Goal: Entertainment & Leisure: Browse casually

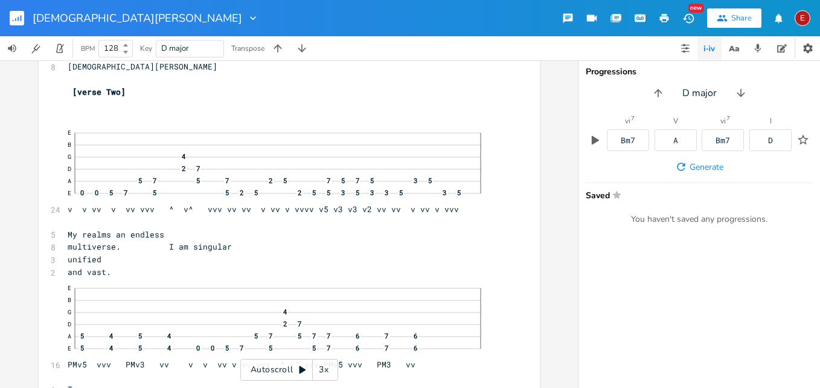
scroll to position [3073, 0]
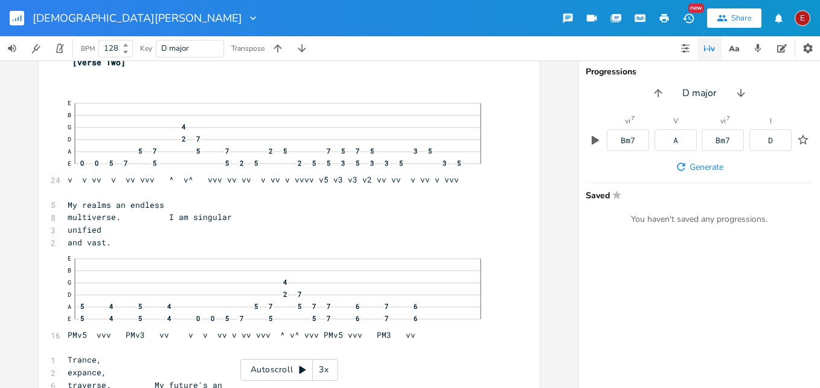
click at [323, 369] on div "3x" at bounding box center [324, 370] width 22 height 22
click at [323, 369] on div "4x" at bounding box center [324, 370] width 22 height 22
click at [301, 366] on icon at bounding box center [303, 370] width 10 height 10
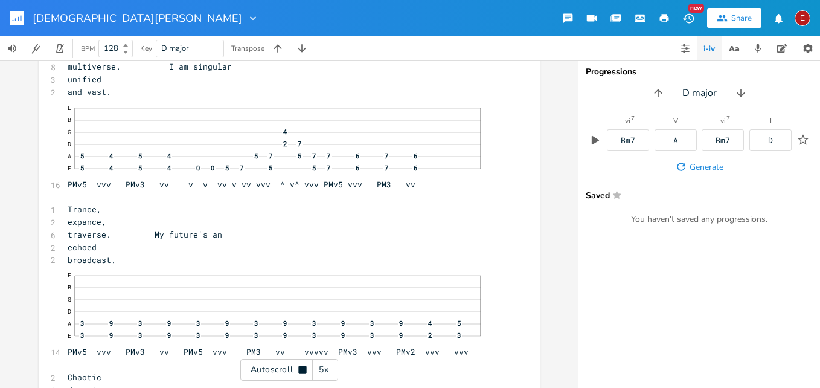
click at [301, 366] on icon at bounding box center [302, 370] width 8 height 8
click at [301, 366] on icon at bounding box center [303, 370] width 10 height 10
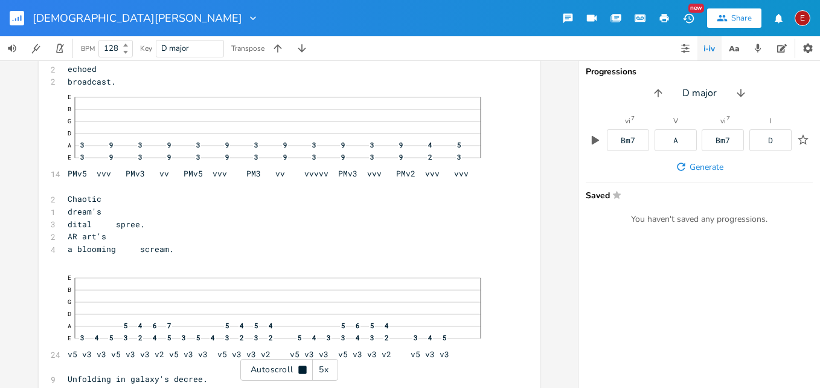
scroll to position [3405, 0]
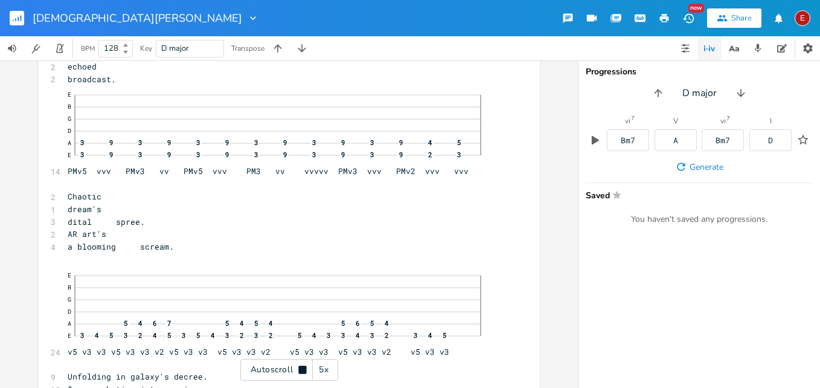
click at [301, 366] on icon at bounding box center [302, 370] width 8 height 8
click at [301, 366] on icon at bounding box center [303, 370] width 10 height 10
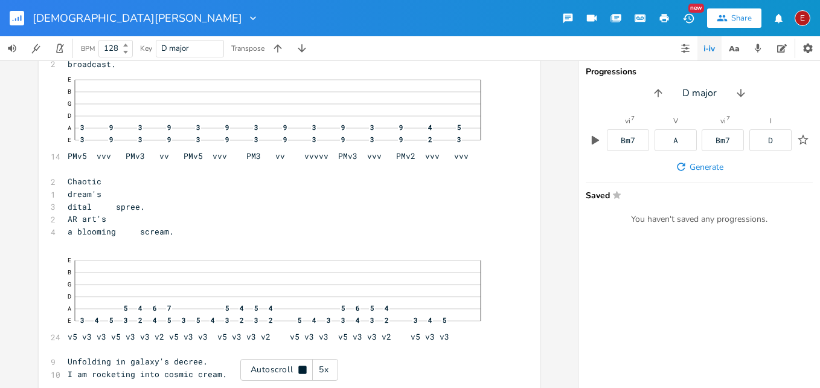
click at [301, 366] on icon at bounding box center [302, 370] width 8 height 8
click at [301, 366] on icon at bounding box center [303, 370] width 10 height 10
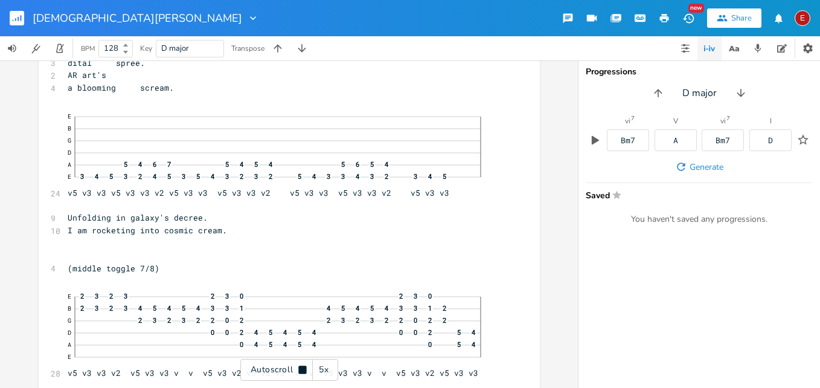
click at [301, 366] on icon at bounding box center [302, 370] width 8 height 8
click at [301, 366] on icon at bounding box center [303, 370] width 10 height 10
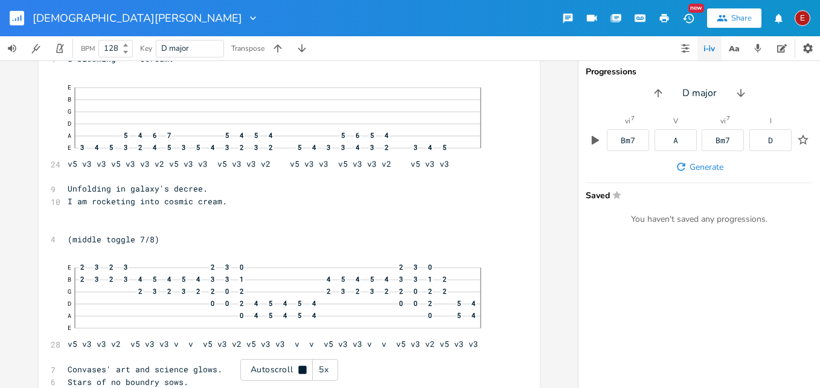
click at [301, 366] on icon at bounding box center [302, 370] width 8 height 8
click at [301, 366] on icon at bounding box center [303, 370] width 10 height 10
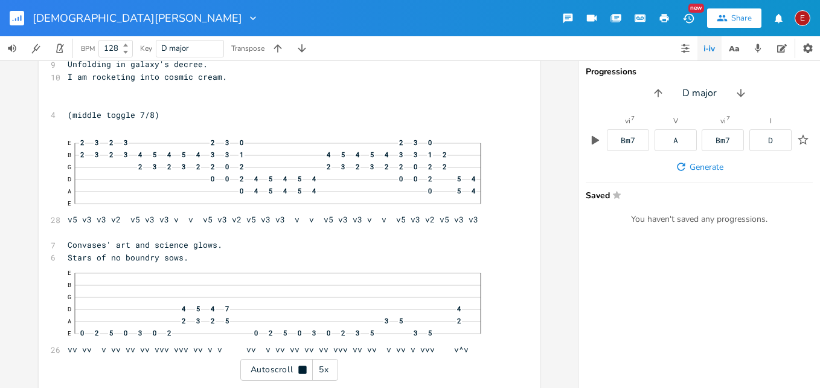
click at [301, 366] on icon at bounding box center [302, 370] width 8 height 8
click at [303, 370] on icon at bounding box center [303, 370] width 7 height 8
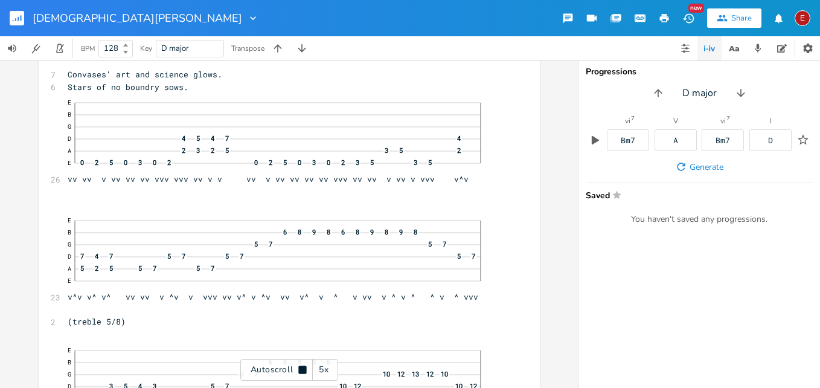
scroll to position [3892, 0]
click at [303, 370] on icon at bounding box center [302, 370] width 8 height 8
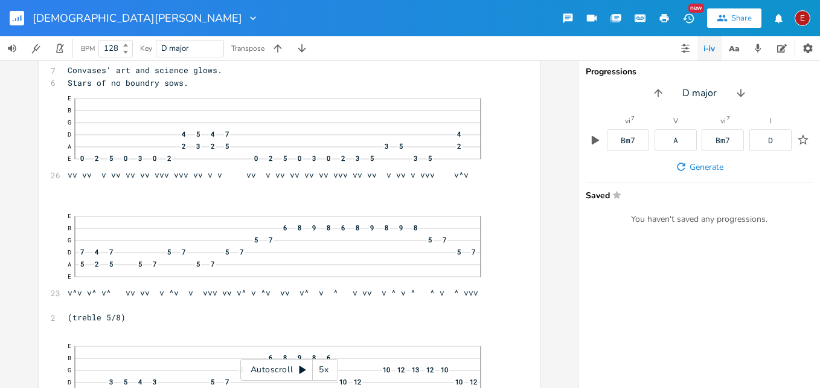
click at [303, 370] on icon at bounding box center [303, 370] width 7 height 8
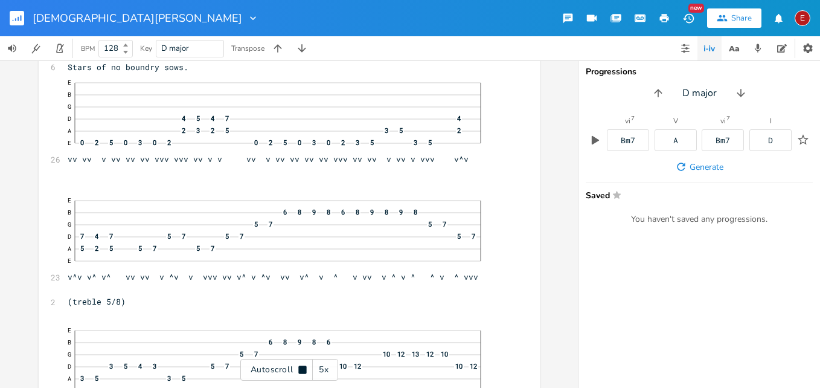
click at [303, 370] on icon at bounding box center [302, 370] width 8 height 8
click at [303, 370] on icon at bounding box center [303, 370] width 7 height 8
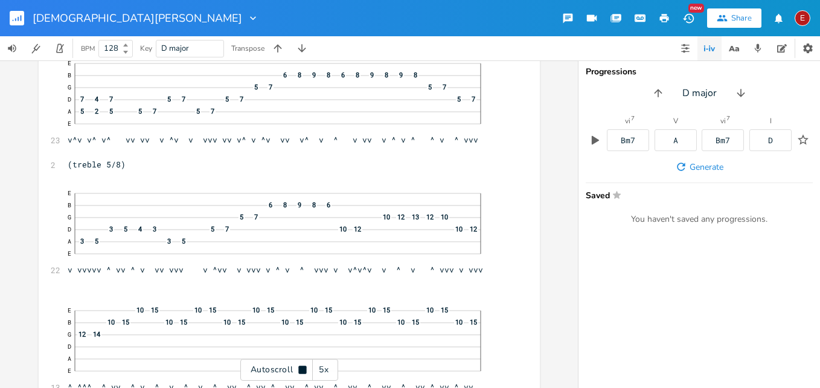
click at [303, 370] on icon at bounding box center [302, 370] width 8 height 8
click at [305, 366] on icon at bounding box center [303, 370] width 10 height 10
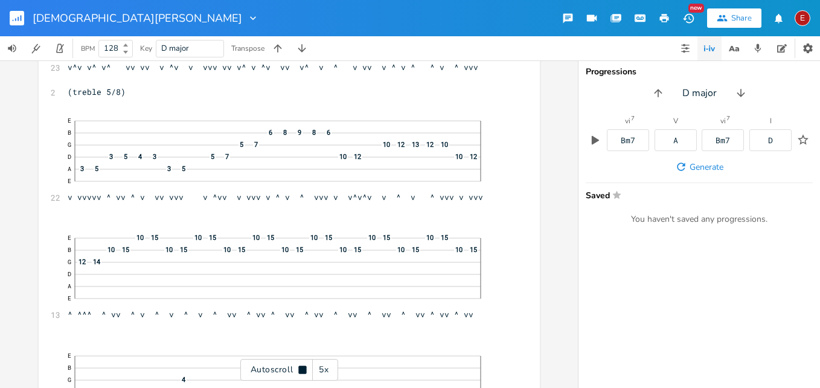
click at [305, 366] on icon at bounding box center [302, 370] width 8 height 8
click at [305, 366] on icon at bounding box center [303, 370] width 10 height 10
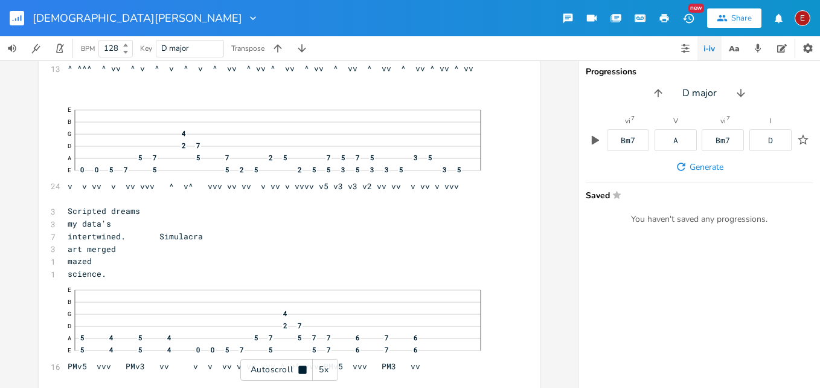
scroll to position [4366, 0]
click at [305, 366] on icon at bounding box center [302, 370] width 8 height 8
click at [305, 366] on icon at bounding box center [303, 370] width 10 height 10
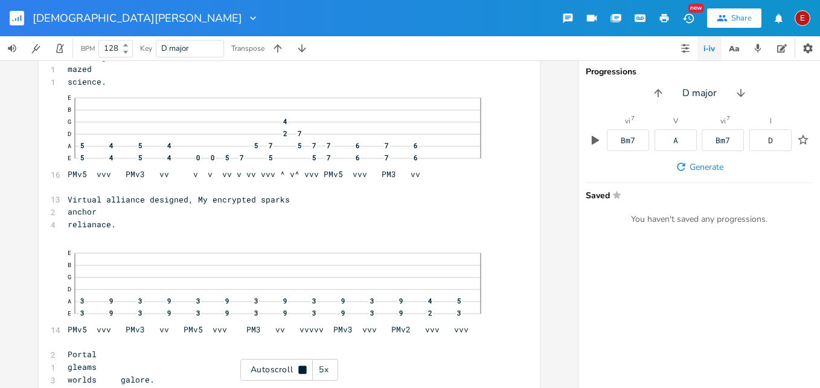
click at [305, 366] on icon at bounding box center [302, 370] width 8 height 8
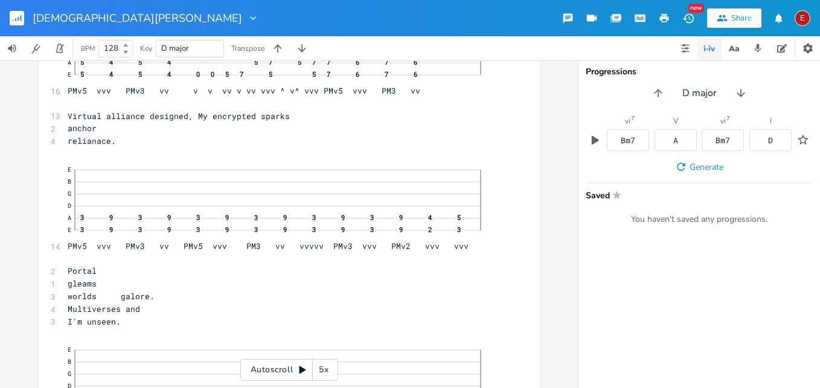
scroll to position [4581, 0]
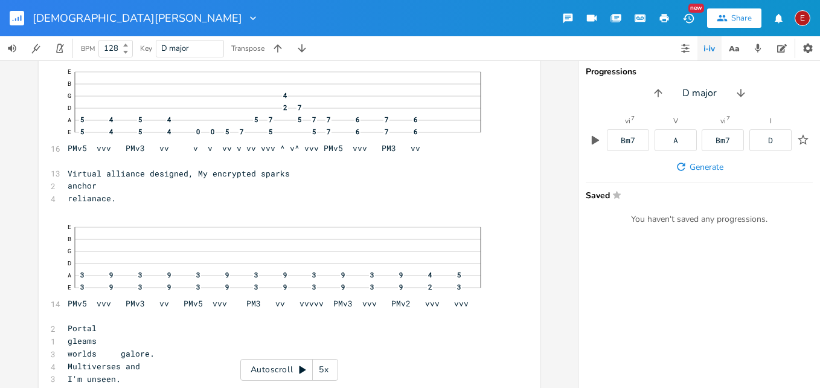
click at [301, 369] on icon at bounding box center [303, 370] width 7 height 8
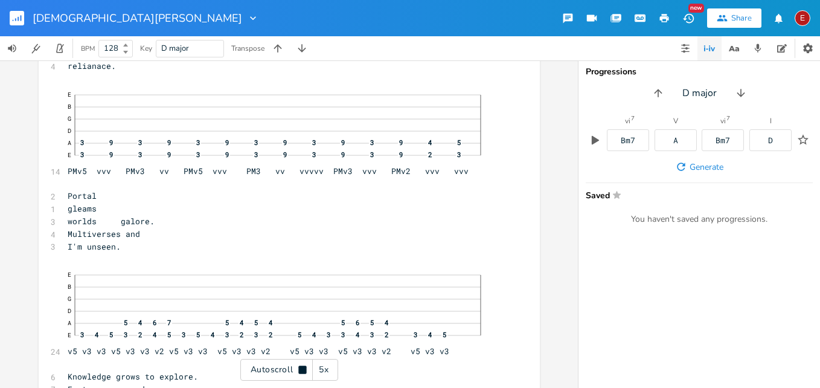
click at [301, 369] on icon at bounding box center [302, 370] width 8 height 8
click at [301, 369] on icon at bounding box center [303, 370] width 7 height 8
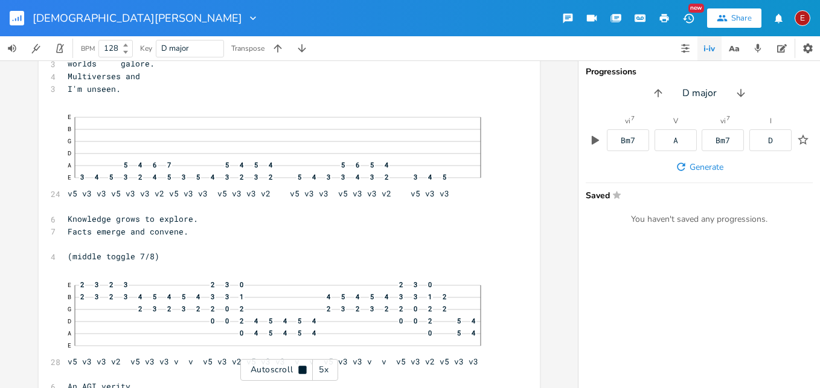
scroll to position [4873, 0]
click at [301, 369] on icon at bounding box center [302, 370] width 8 height 8
click at [303, 370] on icon at bounding box center [303, 370] width 7 height 8
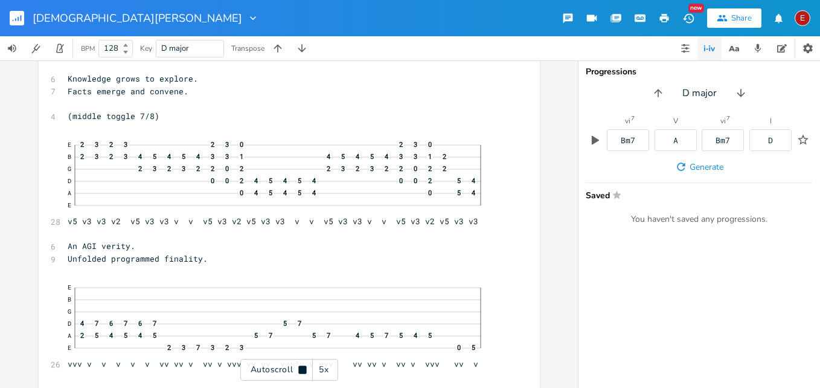
click at [303, 370] on icon at bounding box center [302, 370] width 8 height 8
click at [302, 367] on icon at bounding box center [303, 370] width 10 height 10
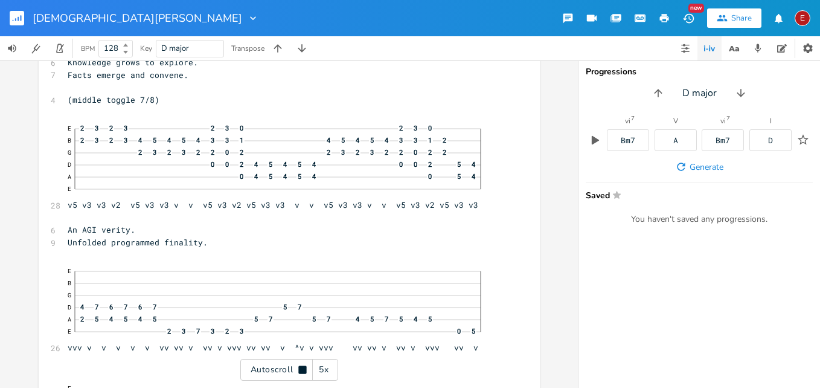
click at [302, 367] on icon at bounding box center [302, 370] width 8 height 8
click at [302, 367] on icon at bounding box center [303, 370] width 10 height 10
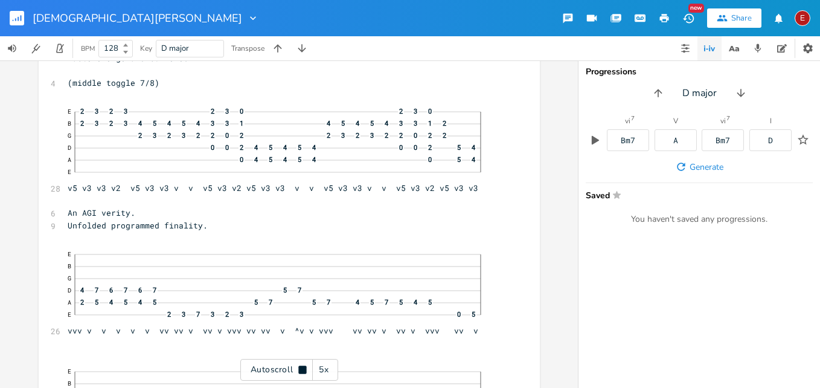
click at [302, 367] on icon at bounding box center [302, 370] width 8 height 8
click at [300, 370] on icon at bounding box center [303, 370] width 7 height 8
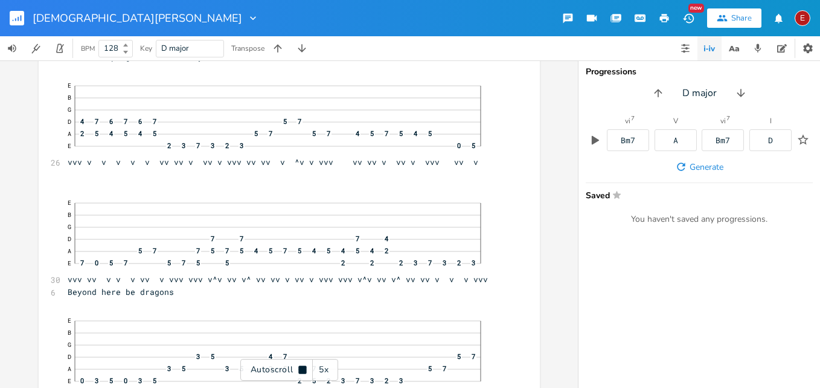
click at [300, 370] on icon at bounding box center [302, 370] width 8 height 8
click at [300, 370] on icon at bounding box center [303, 370] width 7 height 8
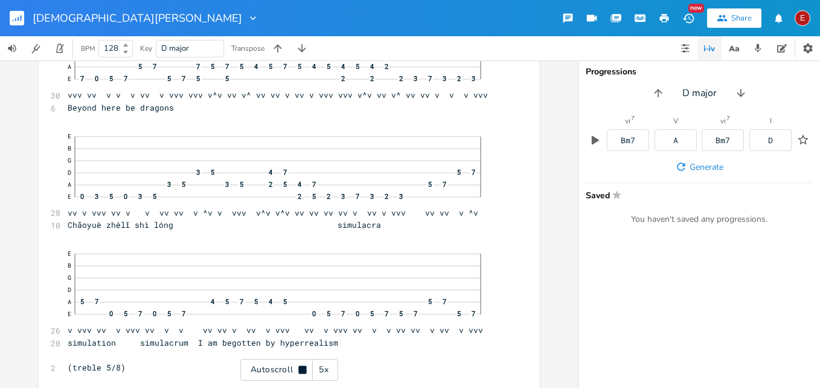
scroll to position [5401, 0]
click at [300, 370] on icon at bounding box center [302, 370] width 8 height 8
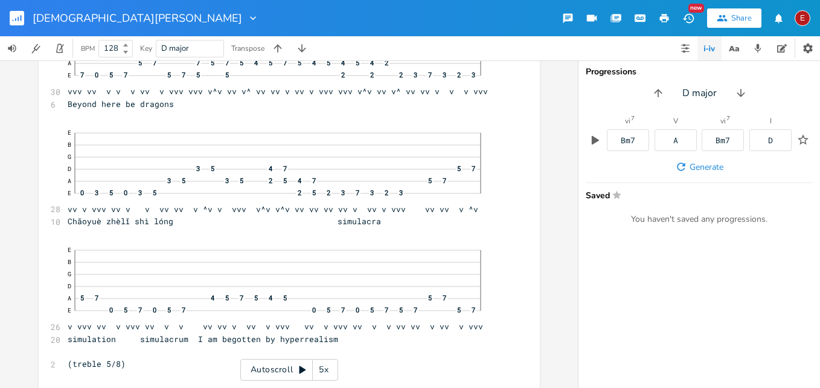
click at [300, 370] on icon at bounding box center [303, 370] width 7 height 8
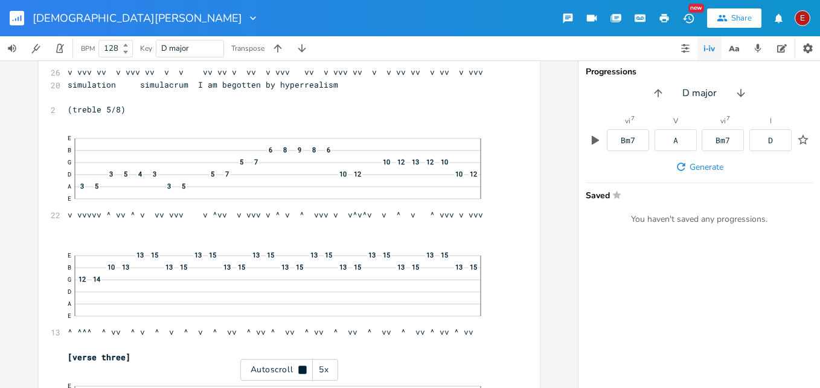
click at [300, 370] on icon at bounding box center [302, 370] width 8 height 8
click at [301, 368] on icon at bounding box center [303, 370] width 7 height 8
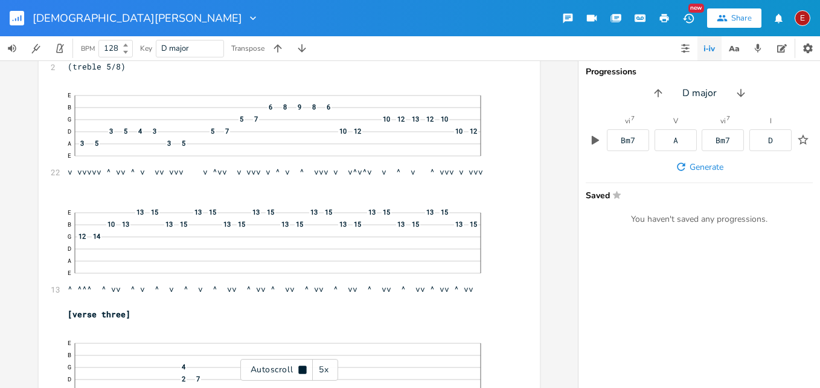
click at [301, 368] on icon at bounding box center [302, 370] width 8 height 8
click at [301, 368] on icon at bounding box center [303, 370] width 7 height 8
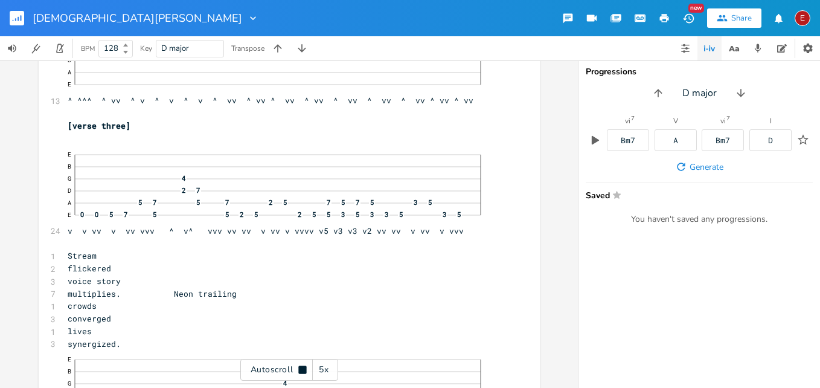
click at [301, 368] on icon at bounding box center [302, 370] width 8 height 8
click at [301, 368] on icon at bounding box center [303, 370] width 7 height 8
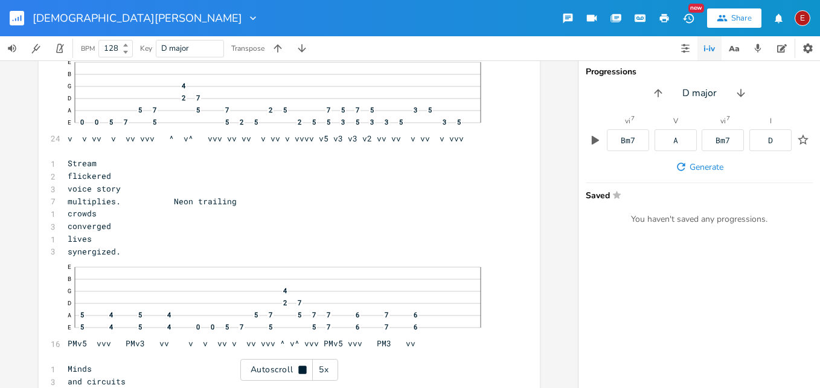
click at [301, 368] on icon at bounding box center [302, 370] width 8 height 8
click at [301, 368] on icon at bounding box center [303, 370] width 7 height 8
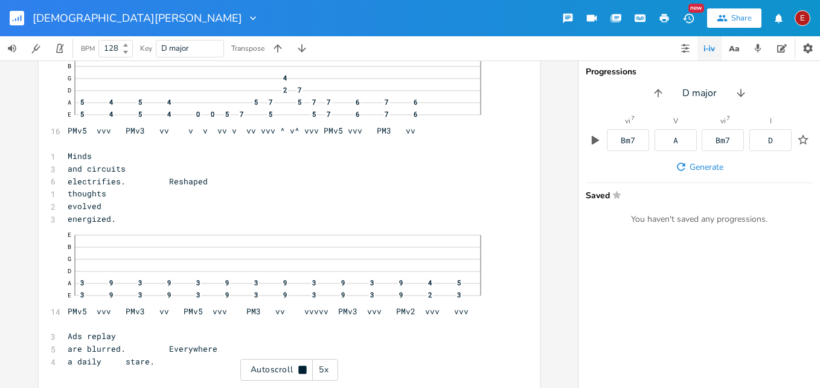
click at [301, 368] on icon at bounding box center [302, 370] width 8 height 8
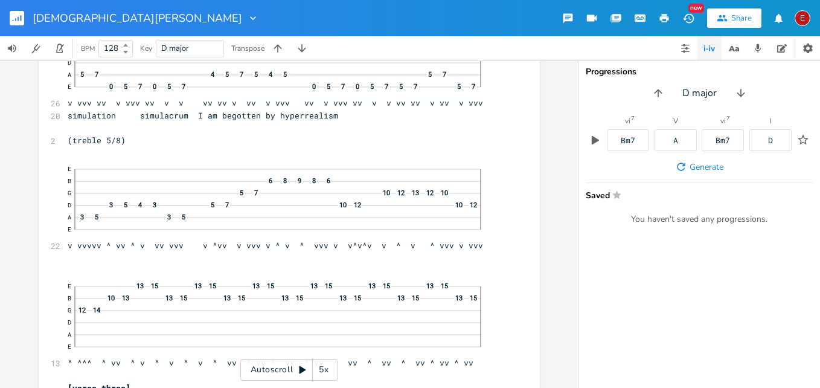
scroll to position [5653, 0]
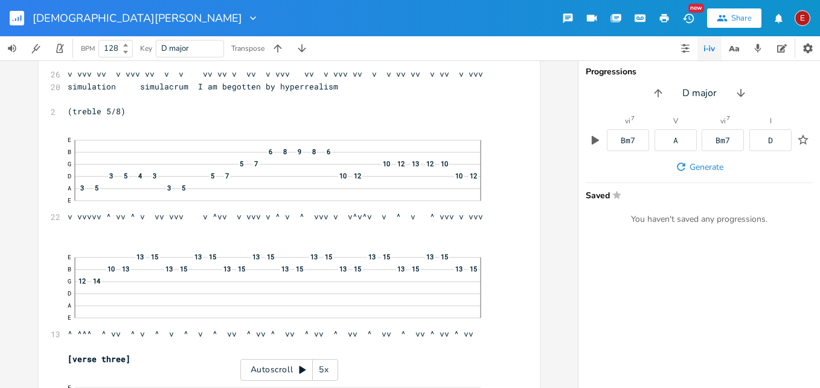
click at [303, 372] on icon at bounding box center [303, 370] width 7 height 8
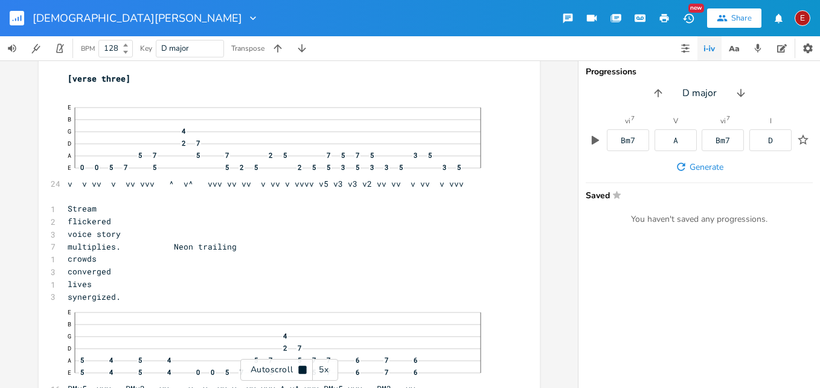
click at [303, 372] on icon at bounding box center [302, 370] width 8 height 8
click at [303, 372] on icon at bounding box center [303, 370] width 7 height 8
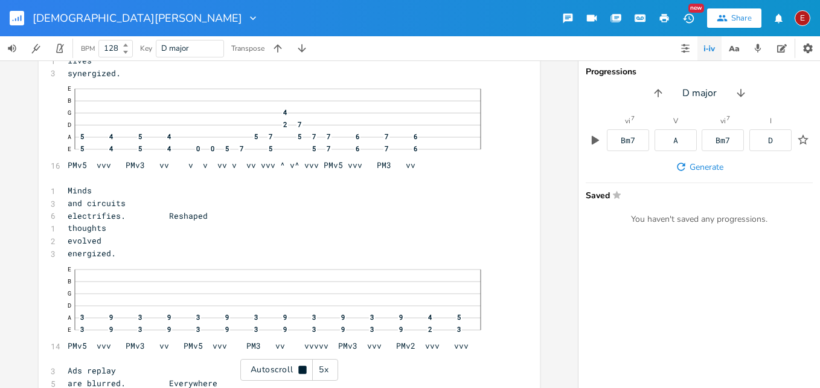
click at [303, 372] on icon at bounding box center [302, 370] width 8 height 8
click at [303, 372] on icon at bounding box center [303, 370] width 7 height 8
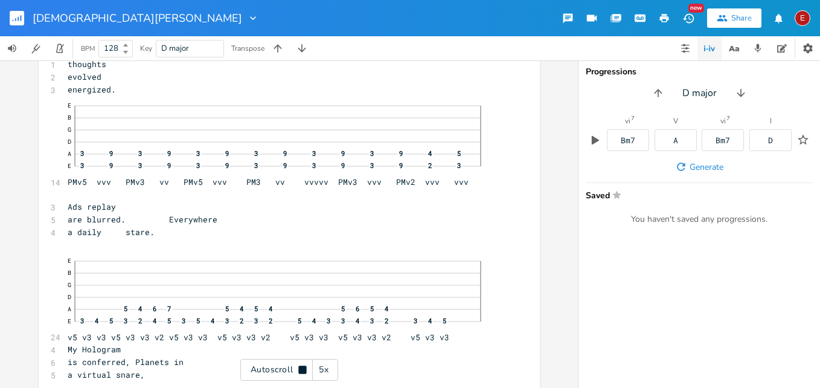
click at [303, 372] on icon at bounding box center [302, 370] width 8 height 8
click at [303, 372] on icon at bounding box center [303, 370] width 7 height 8
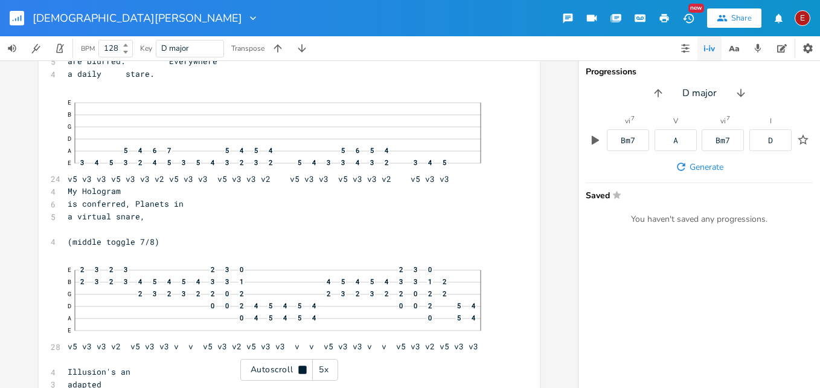
click at [303, 372] on icon at bounding box center [302, 370] width 8 height 8
click at [303, 368] on icon at bounding box center [303, 370] width 7 height 8
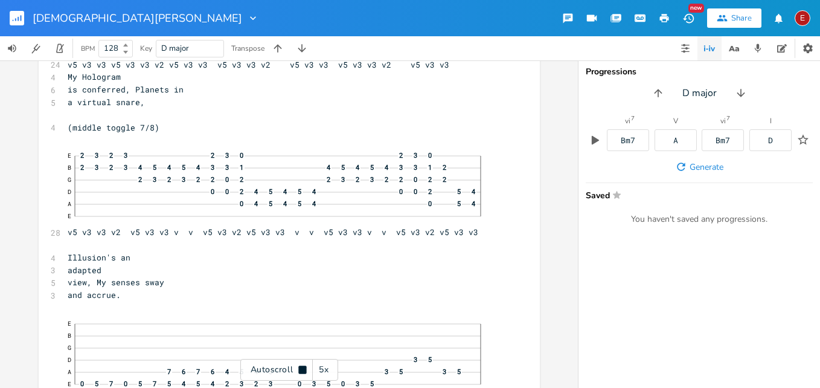
click at [303, 368] on icon at bounding box center [302, 370] width 8 height 8
click at [298, 369] on icon at bounding box center [303, 370] width 10 height 10
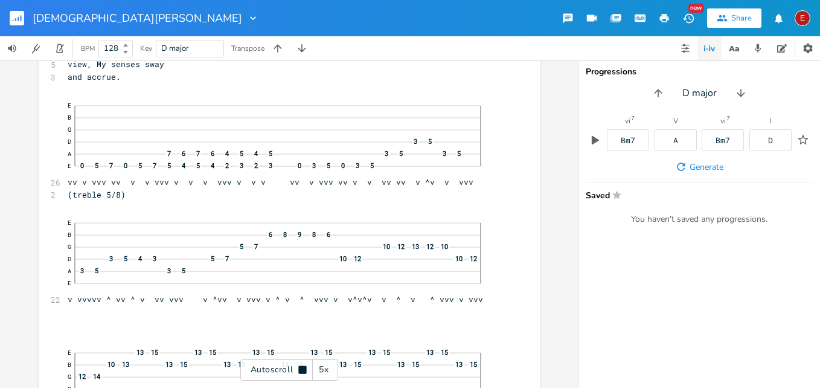
scroll to position [6815, 0]
click at [298, 369] on icon at bounding box center [303, 370] width 10 height 10
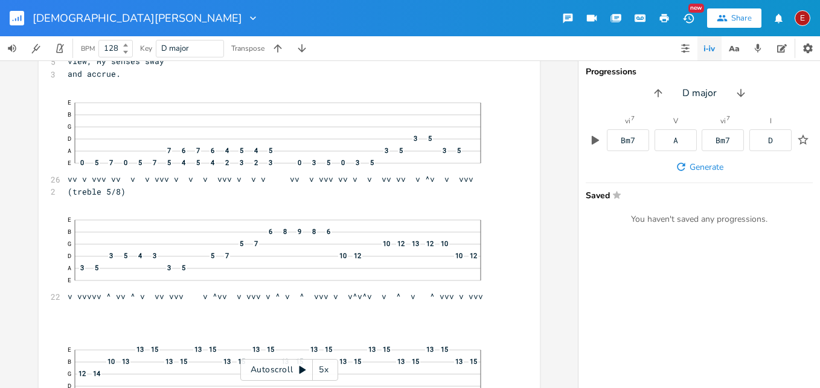
click at [298, 369] on icon at bounding box center [303, 370] width 10 height 10
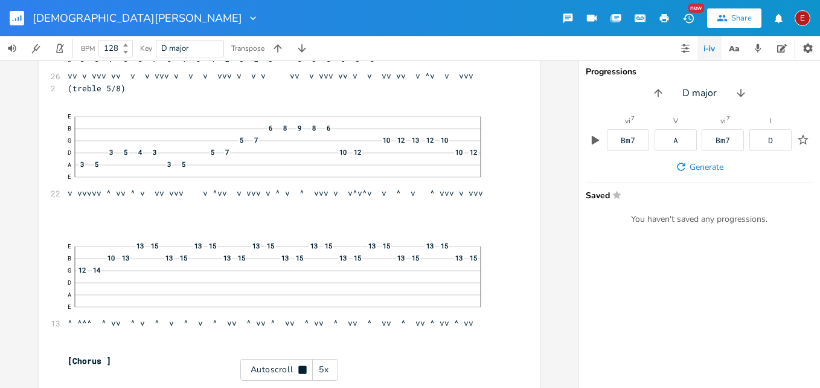
click at [298, 369] on icon at bounding box center [303, 370] width 10 height 10
click at [302, 371] on icon at bounding box center [303, 370] width 7 height 8
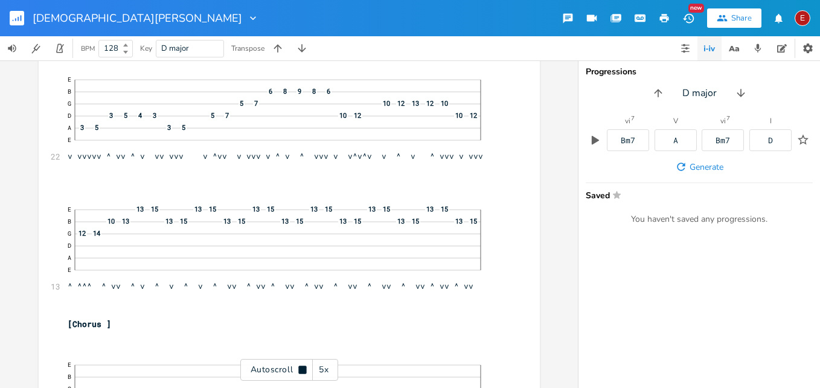
scroll to position [6957, 0]
click at [302, 371] on icon at bounding box center [302, 370] width 8 height 8
click at [298, 363] on div "Autoscroll 5x" at bounding box center [289, 370] width 98 height 22
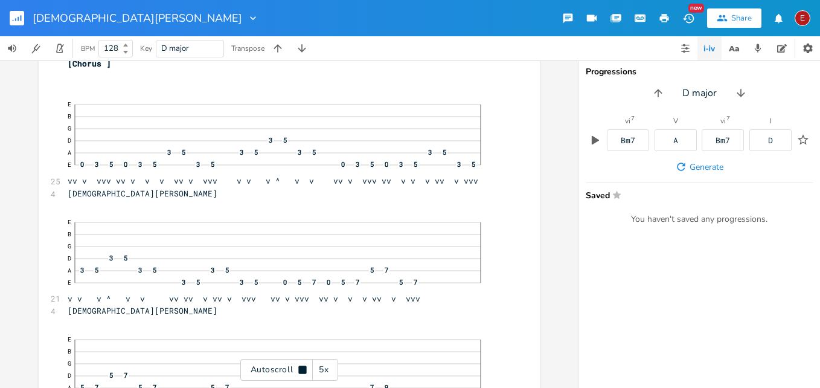
click at [298, 363] on div "Autoscroll 5x" at bounding box center [289, 370] width 98 height 22
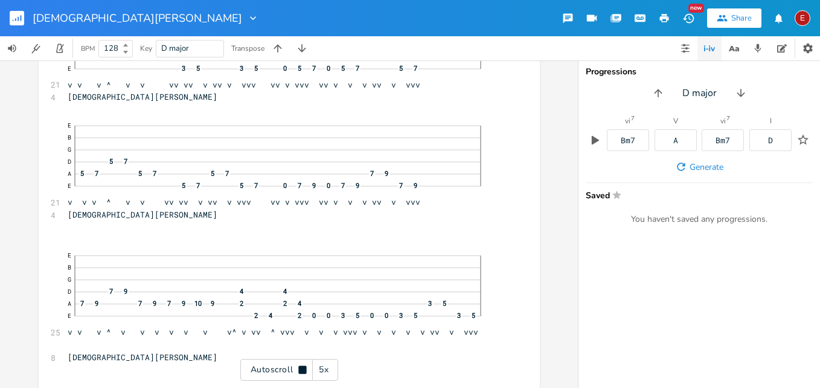
click at [298, 363] on div "Autoscroll 5x" at bounding box center [289, 370] width 98 height 22
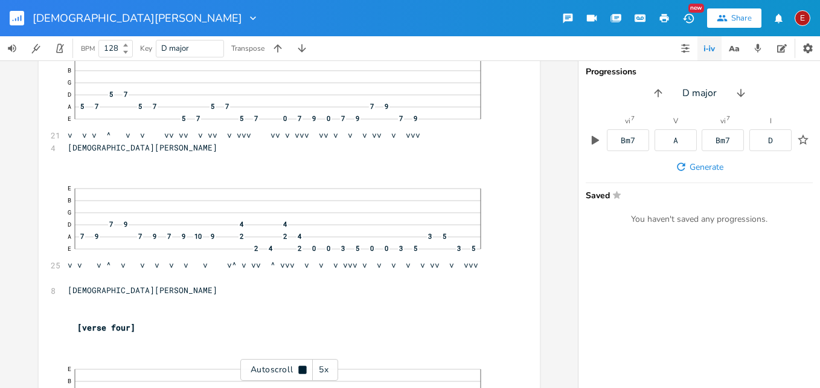
click at [298, 363] on div "Autoscroll 5x" at bounding box center [289, 370] width 98 height 22
